Goal: Transaction & Acquisition: Purchase product/service

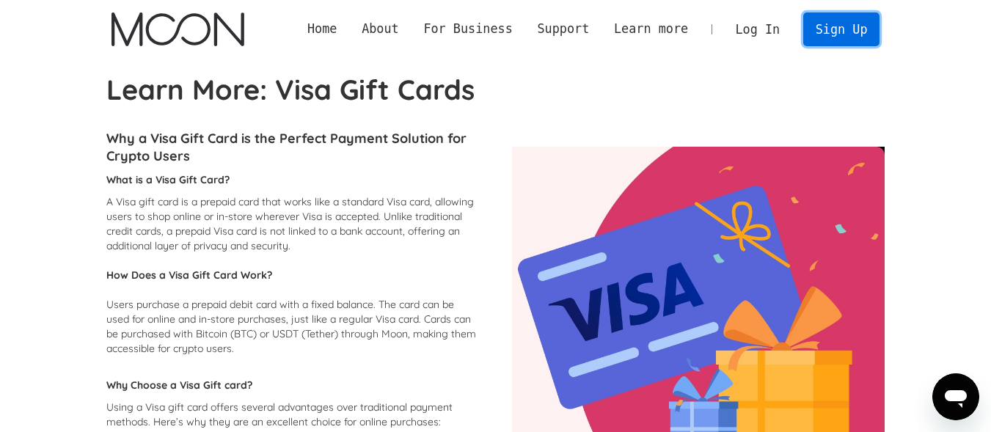
click at [849, 30] on link "Sign Up" at bounding box center [841, 28] width 76 height 33
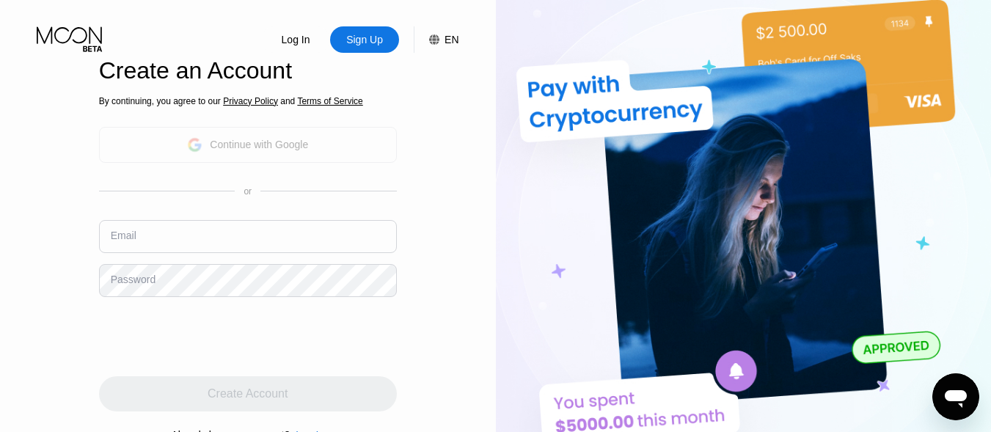
click at [299, 150] on div "Continue with Google" at bounding box center [259, 145] width 98 height 12
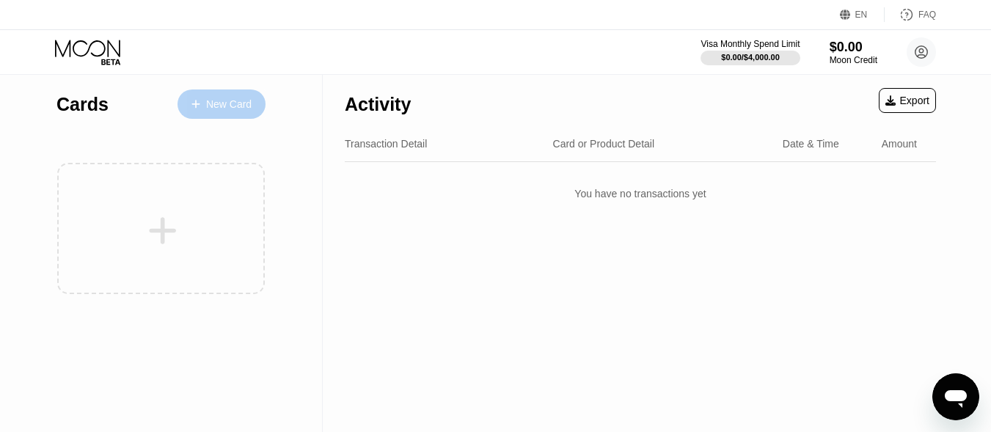
click at [246, 110] on div "New Card" at bounding box center [228, 104] width 45 height 12
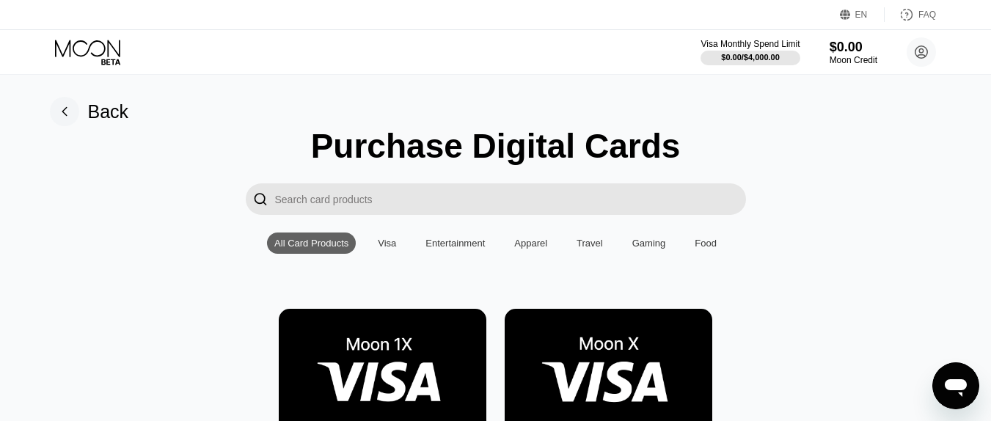
click at [364, 205] on input "Search card products" at bounding box center [510, 199] width 471 height 32
click at [396, 249] on div "Visa" at bounding box center [387, 243] width 18 height 11
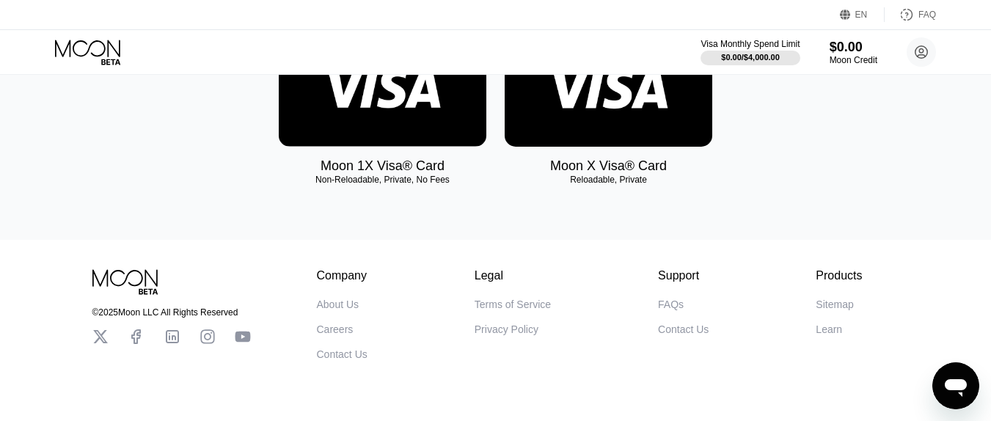
scroll to position [347, 0]
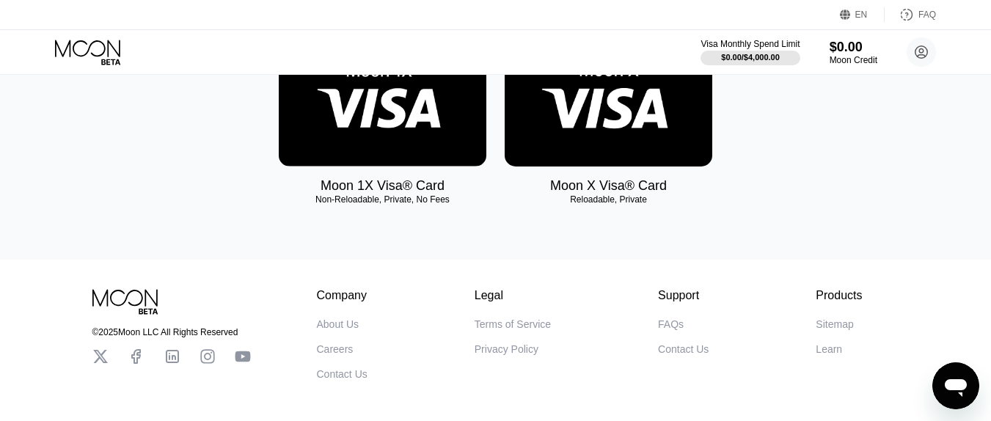
scroll to position [200, 0]
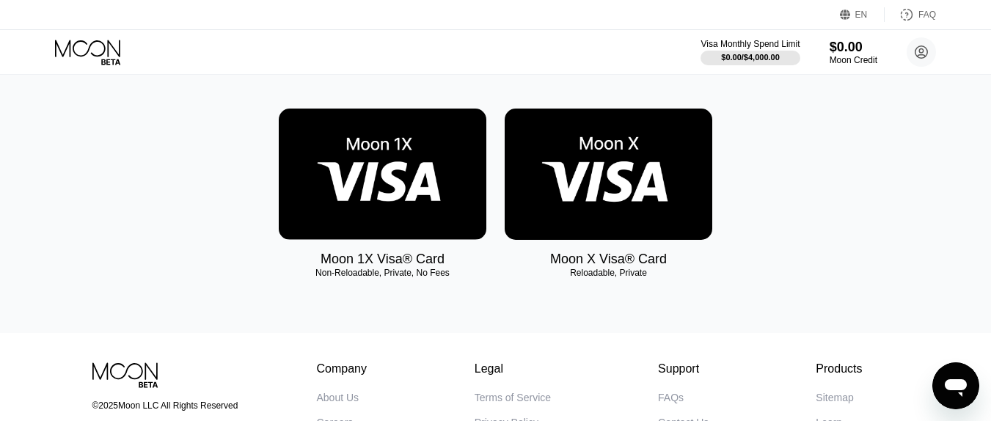
click at [406, 197] on img at bounding box center [383, 174] width 208 height 131
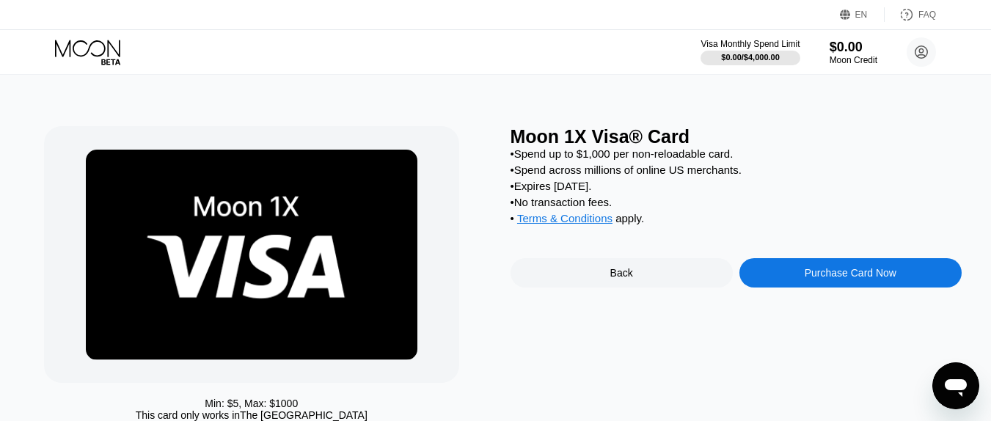
click at [810, 279] on div "Purchase Card Now" at bounding box center [851, 273] width 92 height 12
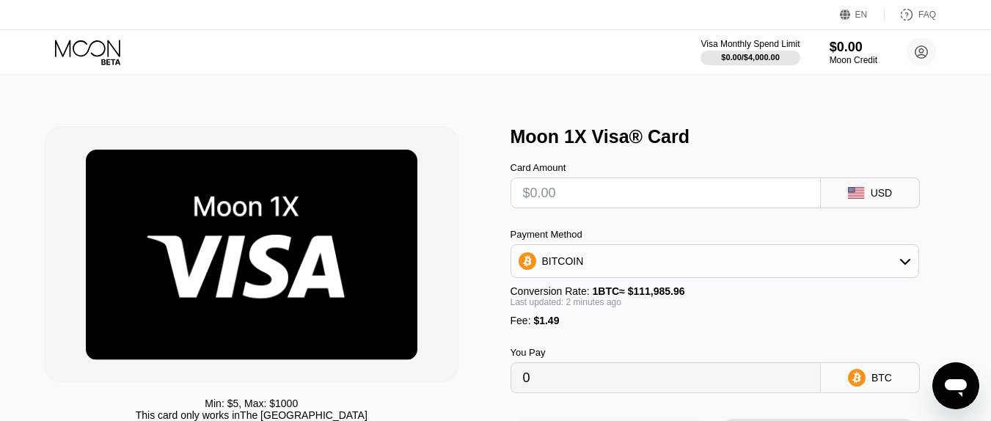
scroll to position [73, 0]
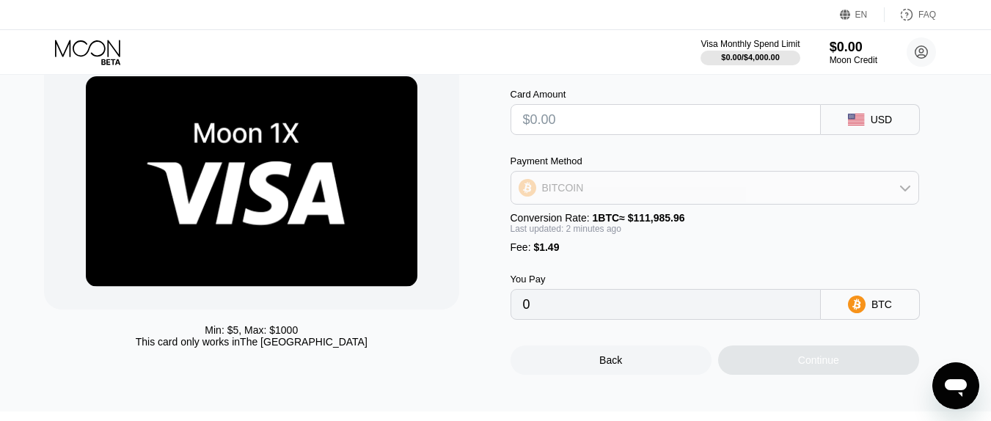
click at [899, 194] on icon at bounding box center [905, 188] width 12 height 12
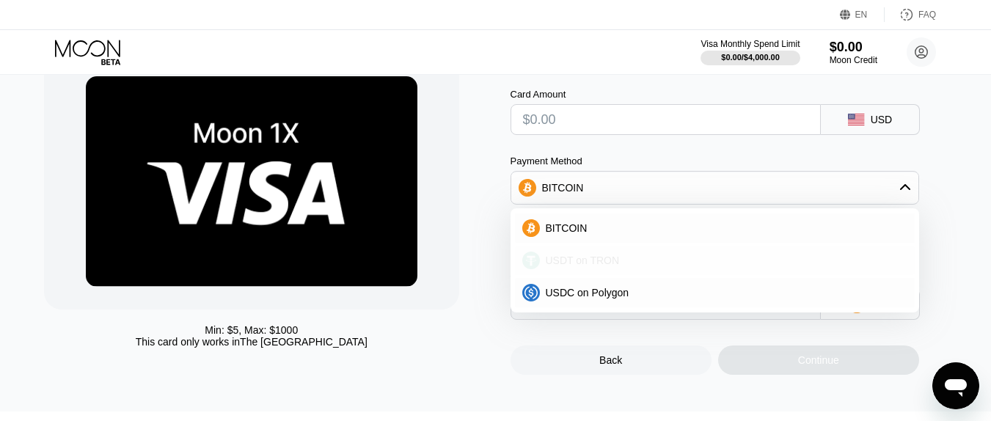
click at [587, 266] on span "USDT on TRON" at bounding box center [583, 261] width 74 height 12
type input "0.00"
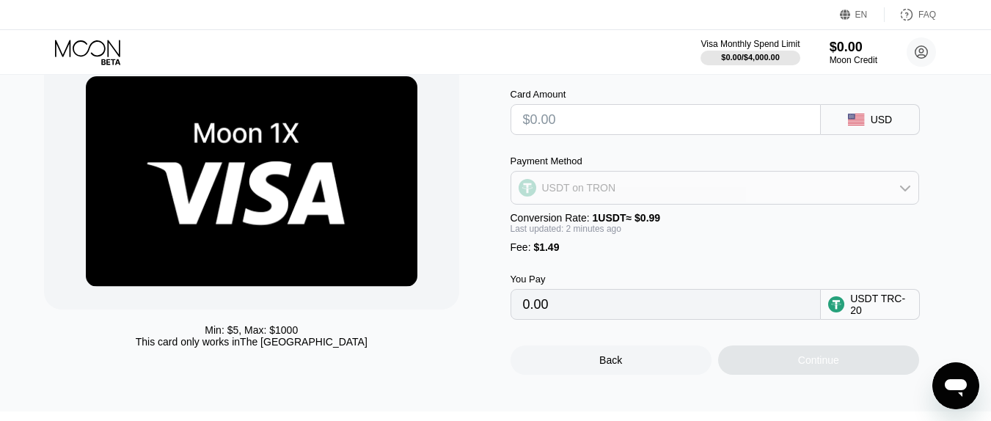
click at [911, 192] on div "USDT on TRON" at bounding box center [714, 187] width 407 height 29
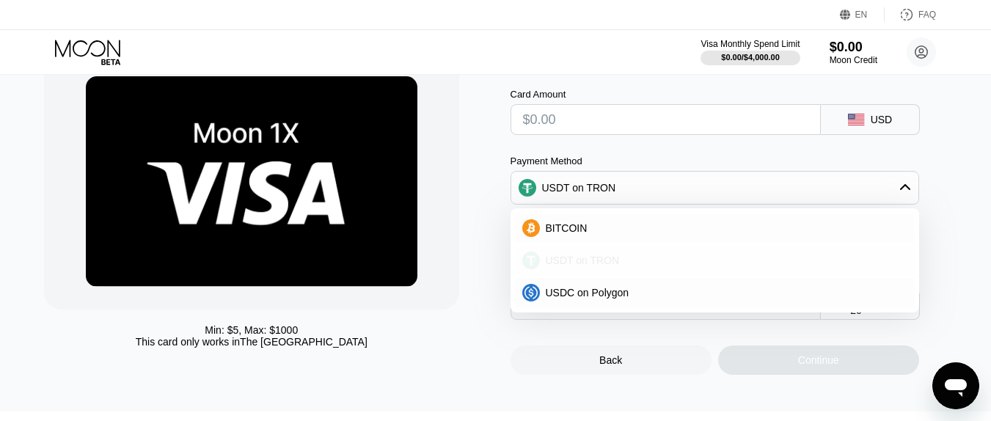
click at [618, 266] on div "USDT on TRON" at bounding box center [724, 261] width 368 height 12
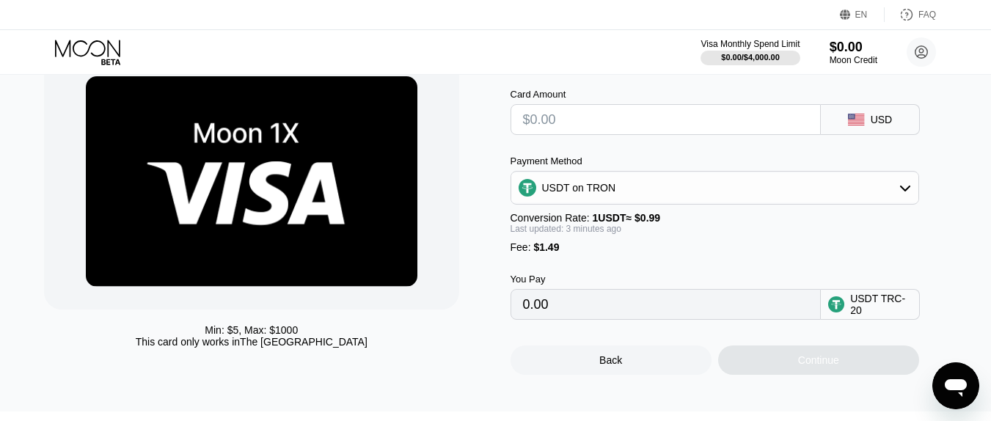
click at [963, 125] on div "Min: $ 5 , Max: $ 1000 This card only works in The United States Moon 1X Visa® …" at bounding box center [496, 206] width 1002 height 410
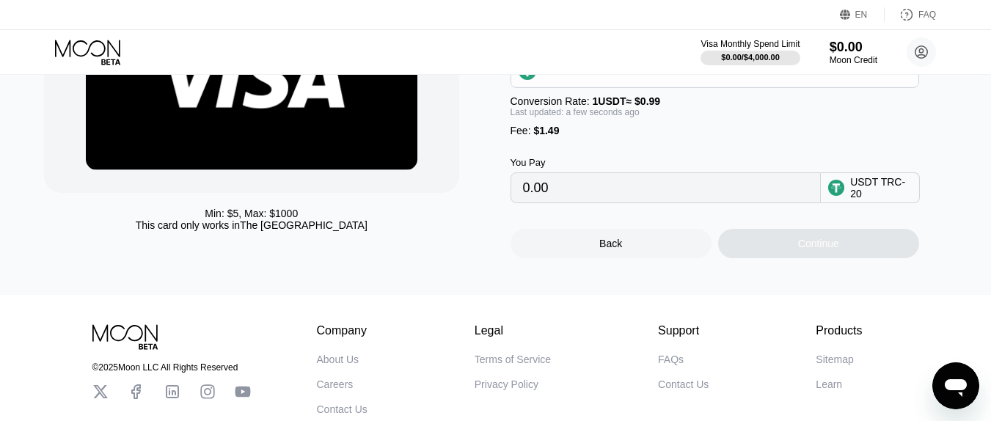
scroll to position [274, 0]
